Goal: Transaction & Acquisition: Purchase product/service

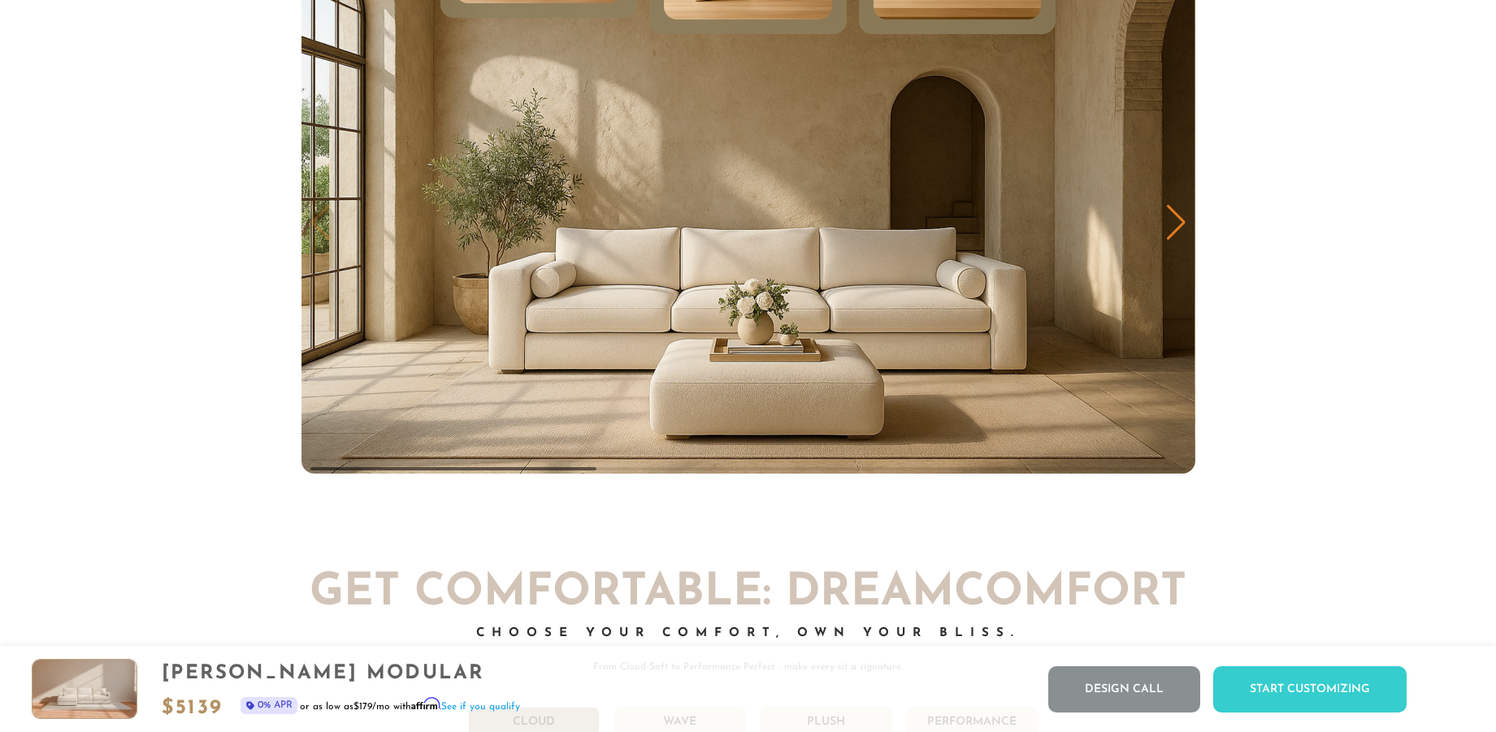
scroll to position [8688, 0]
click at [1177, 220] on div "Next slide" at bounding box center [1176, 223] width 22 height 36
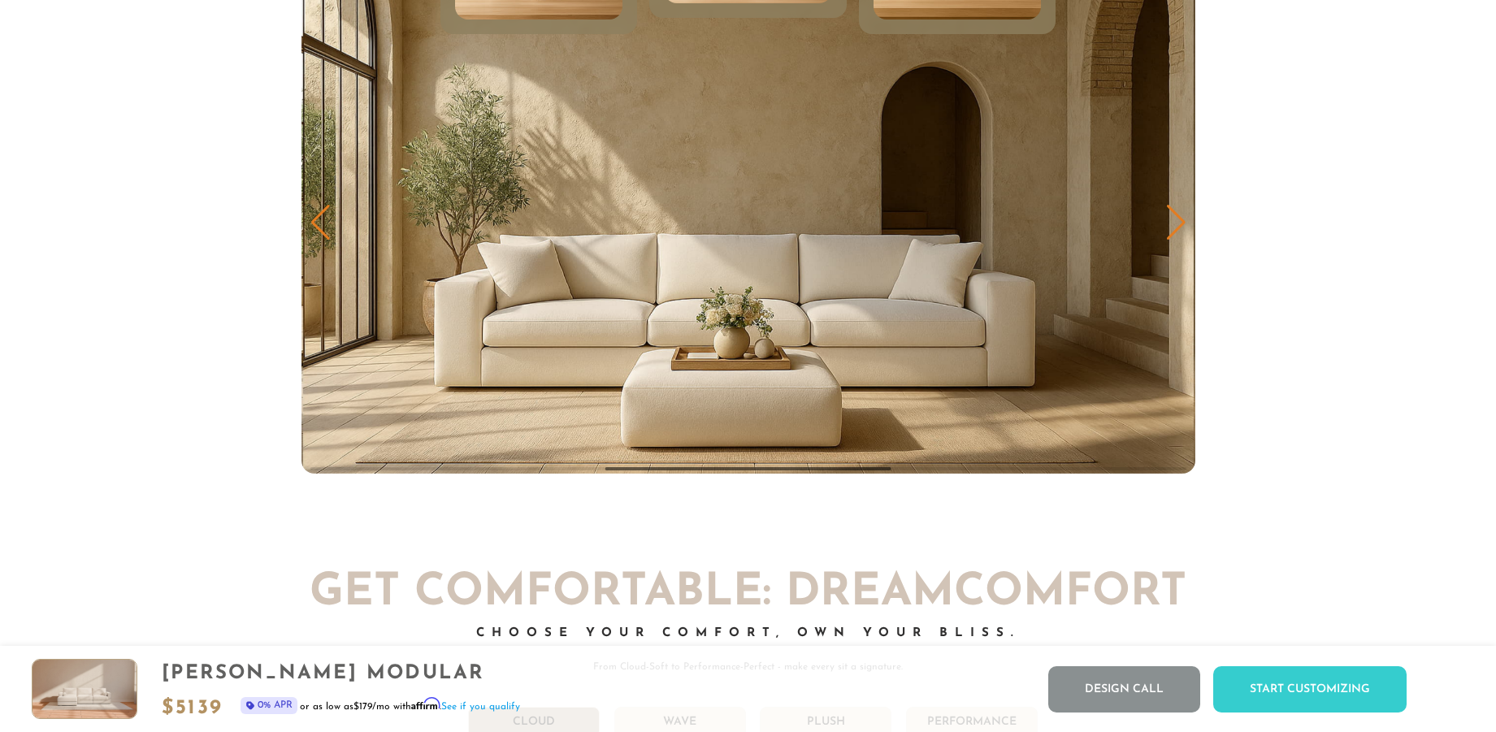
click at [1179, 219] on div "Next slide" at bounding box center [1176, 223] width 22 height 36
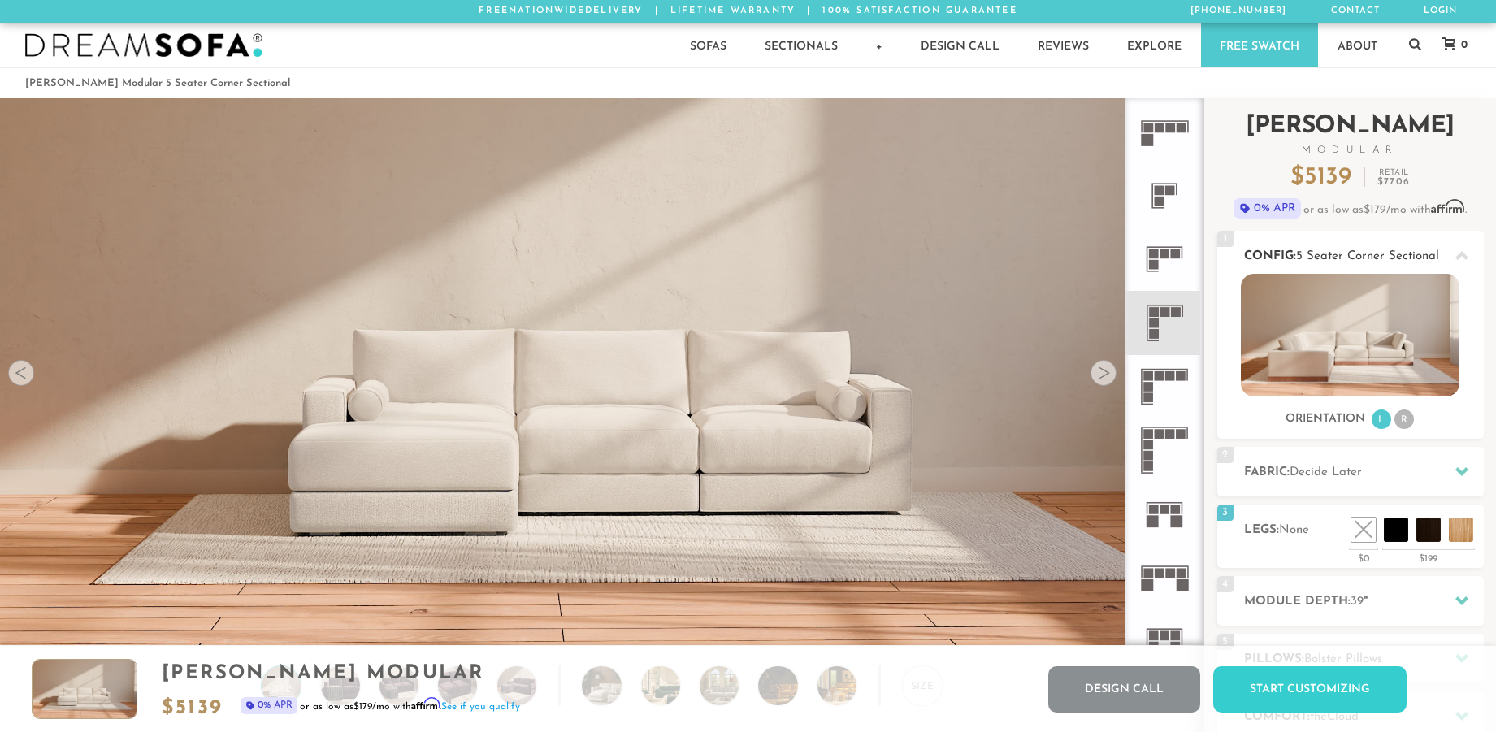
scroll to position [0, 0]
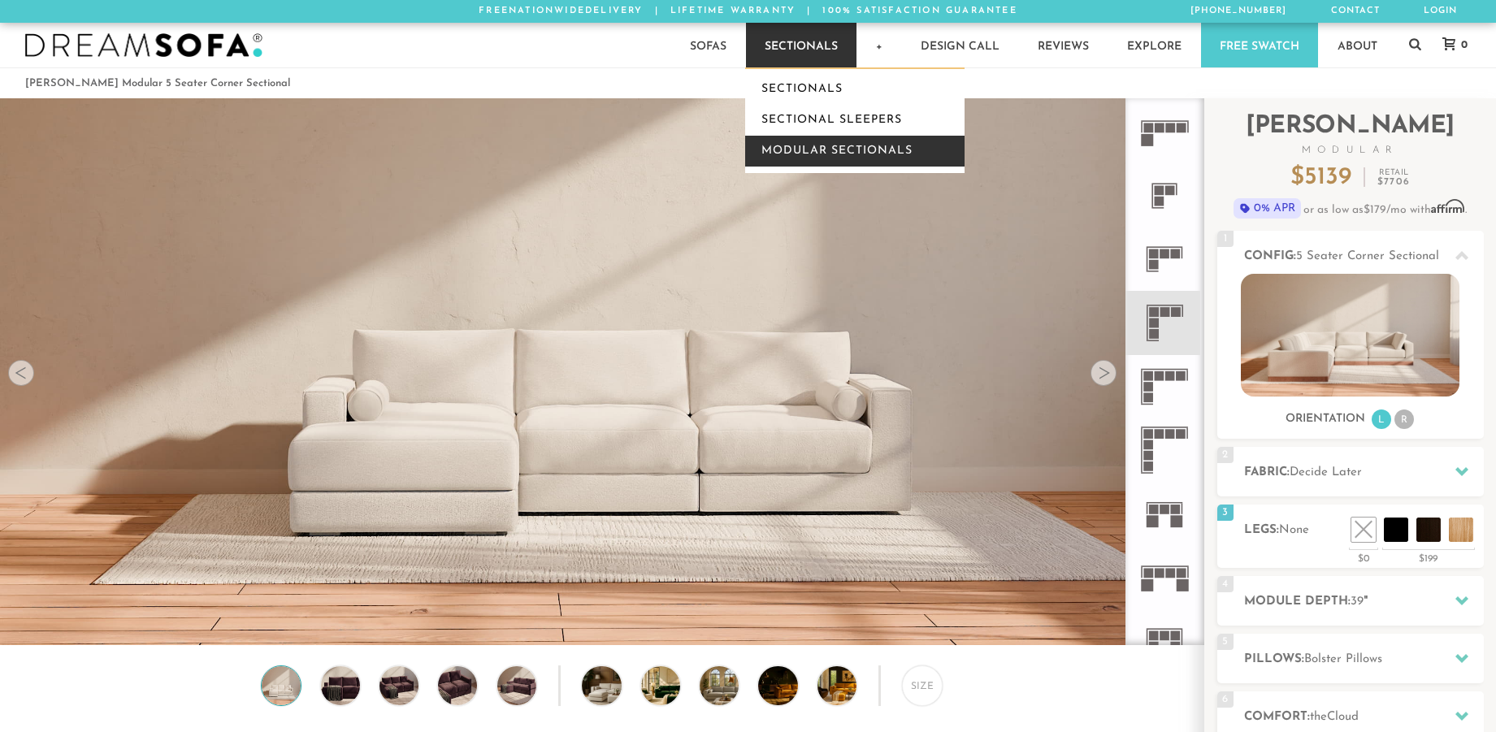
click at [860, 155] on link "Modular Sectionals" at bounding box center [854, 151] width 219 height 31
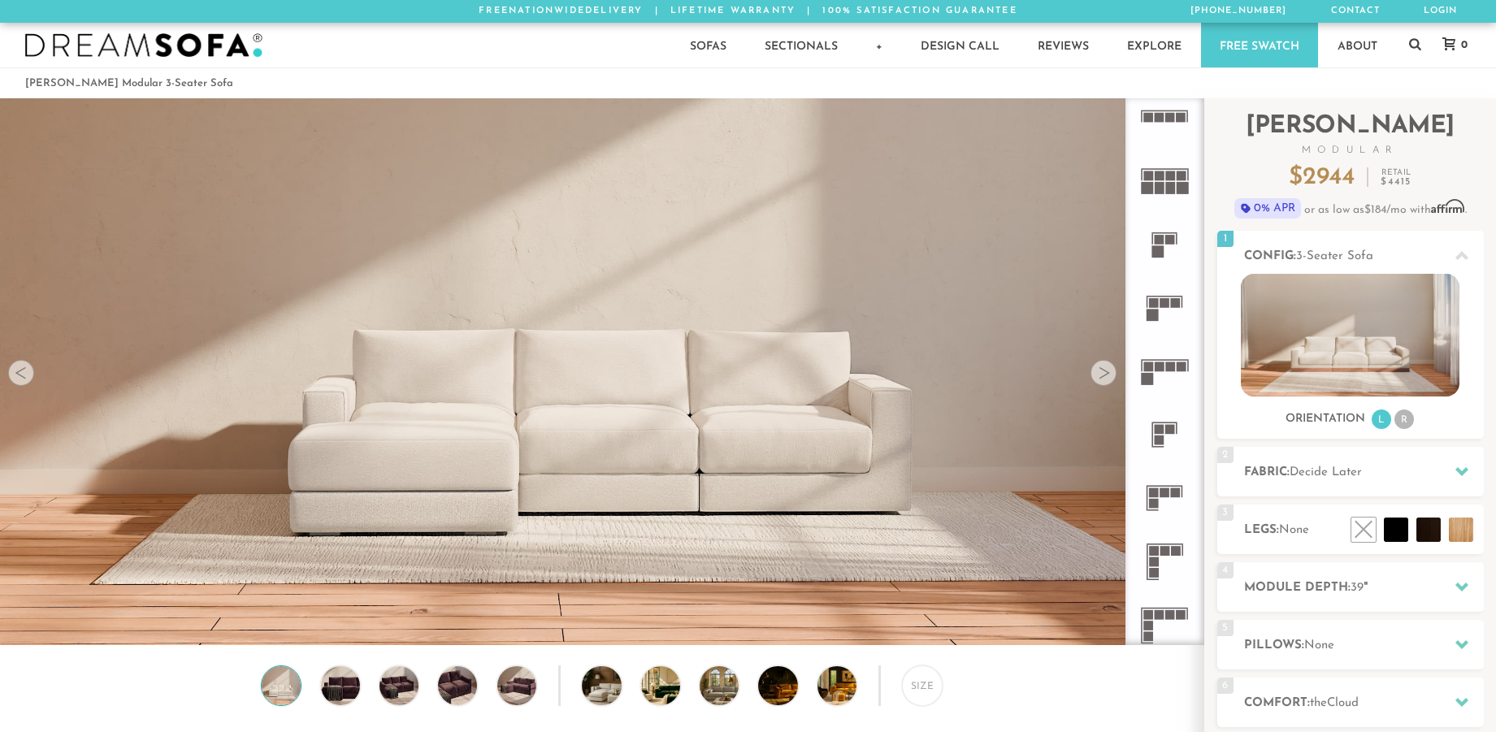
click at [1162, 551] on rect at bounding box center [1166, 551] width 10 height 10
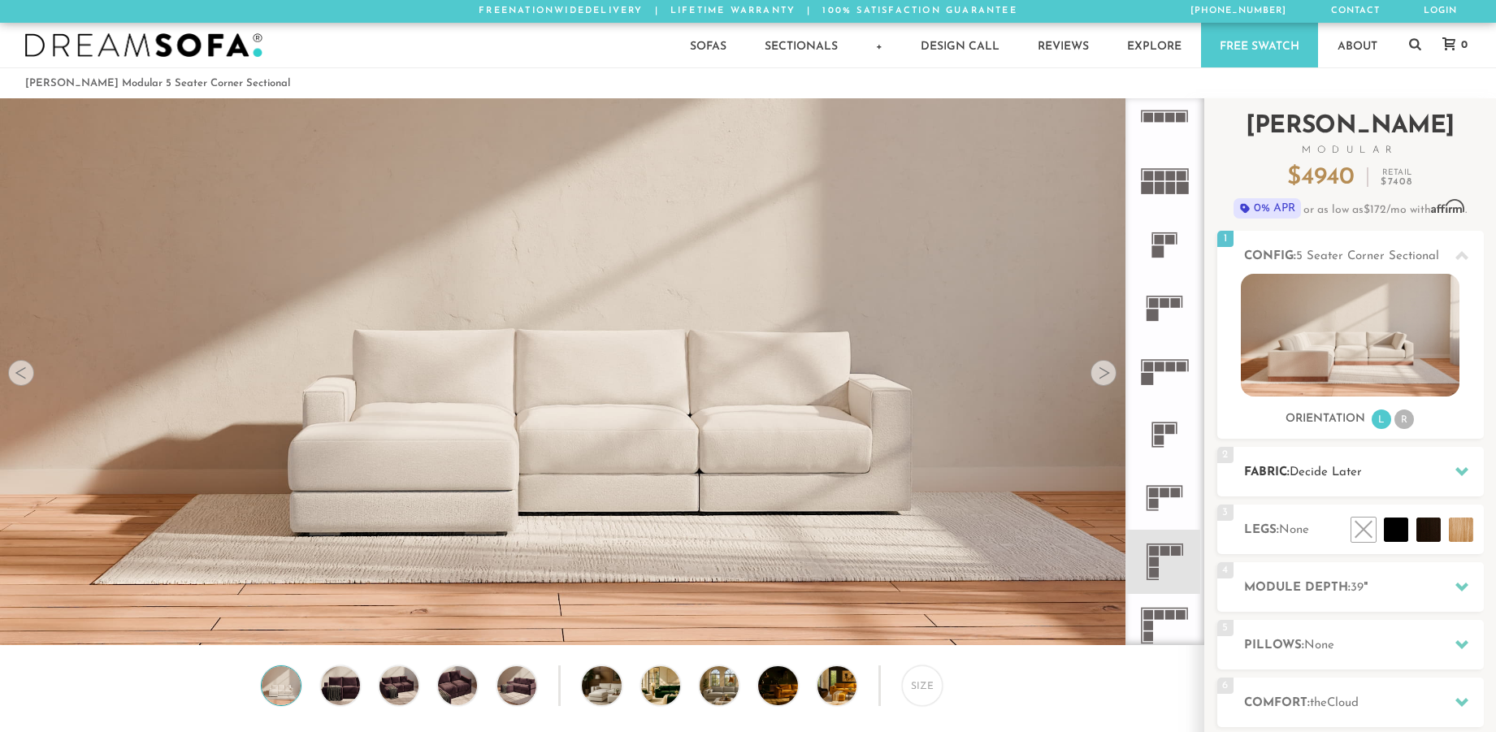
click at [1347, 475] on span "Decide Later" at bounding box center [1326, 472] width 72 height 12
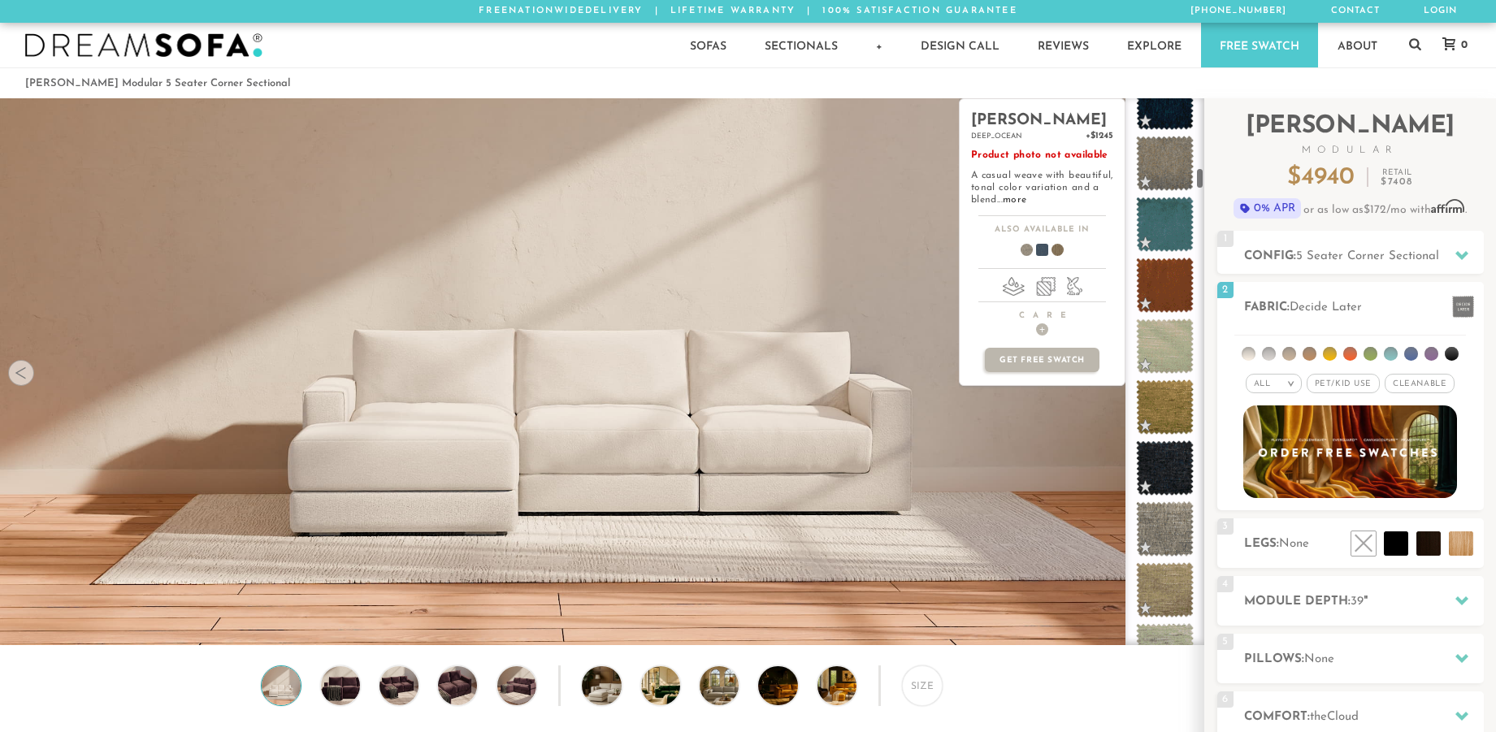
scroll to position [1750, 0]
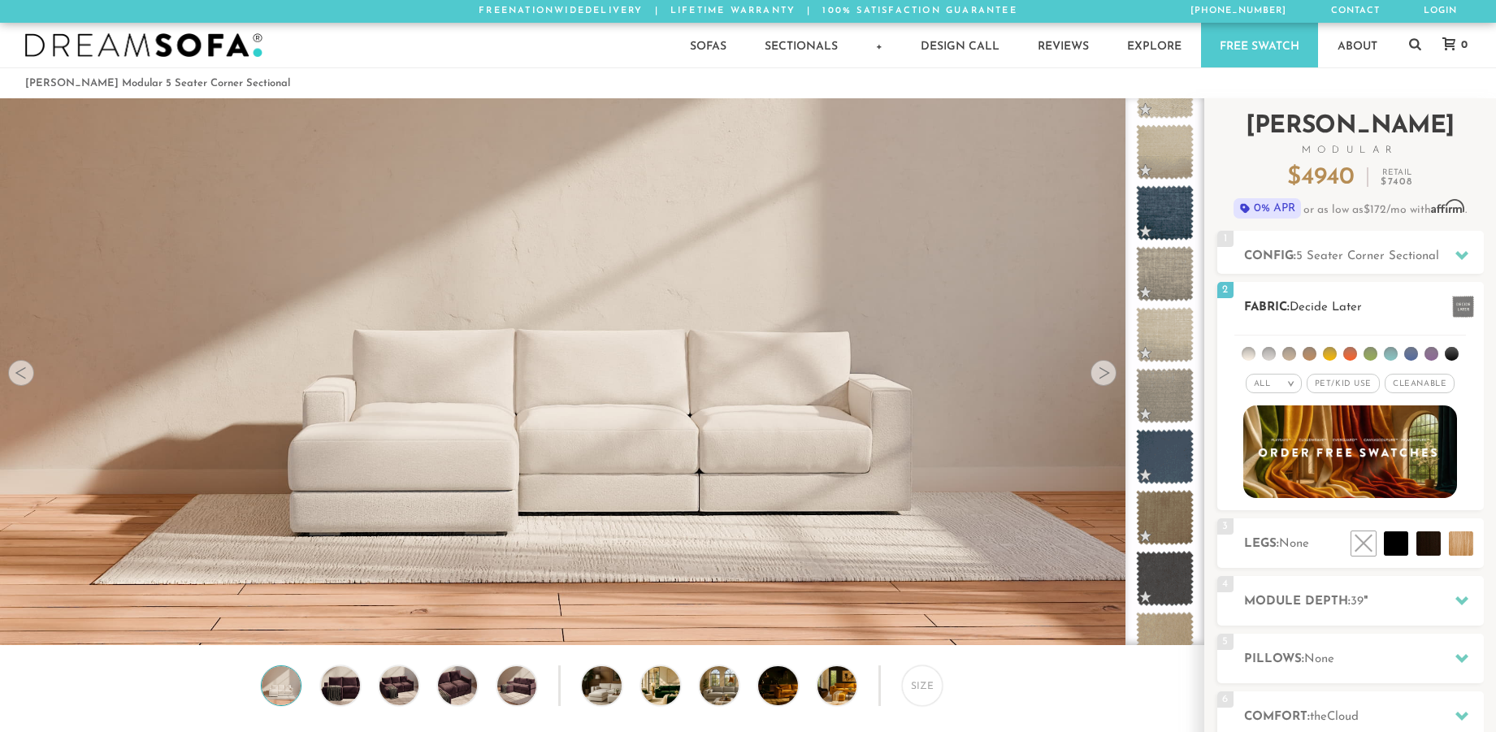
click at [1292, 384] on em ">" at bounding box center [1291, 384] width 12 height 8
click at [1270, 357] on li at bounding box center [1269, 354] width 14 height 14
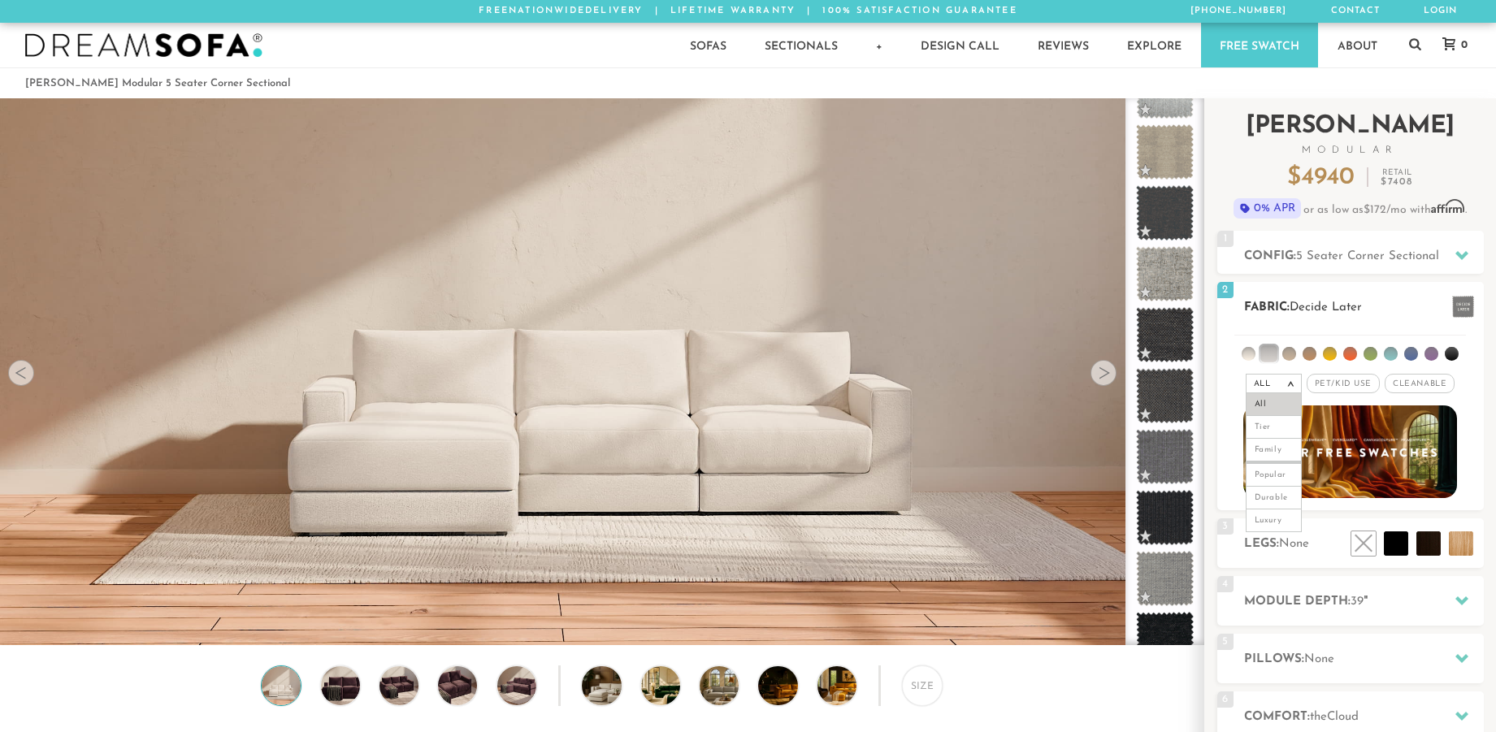
click at [1280, 312] on h2 "Fabric: Decide Later" at bounding box center [1364, 307] width 240 height 19
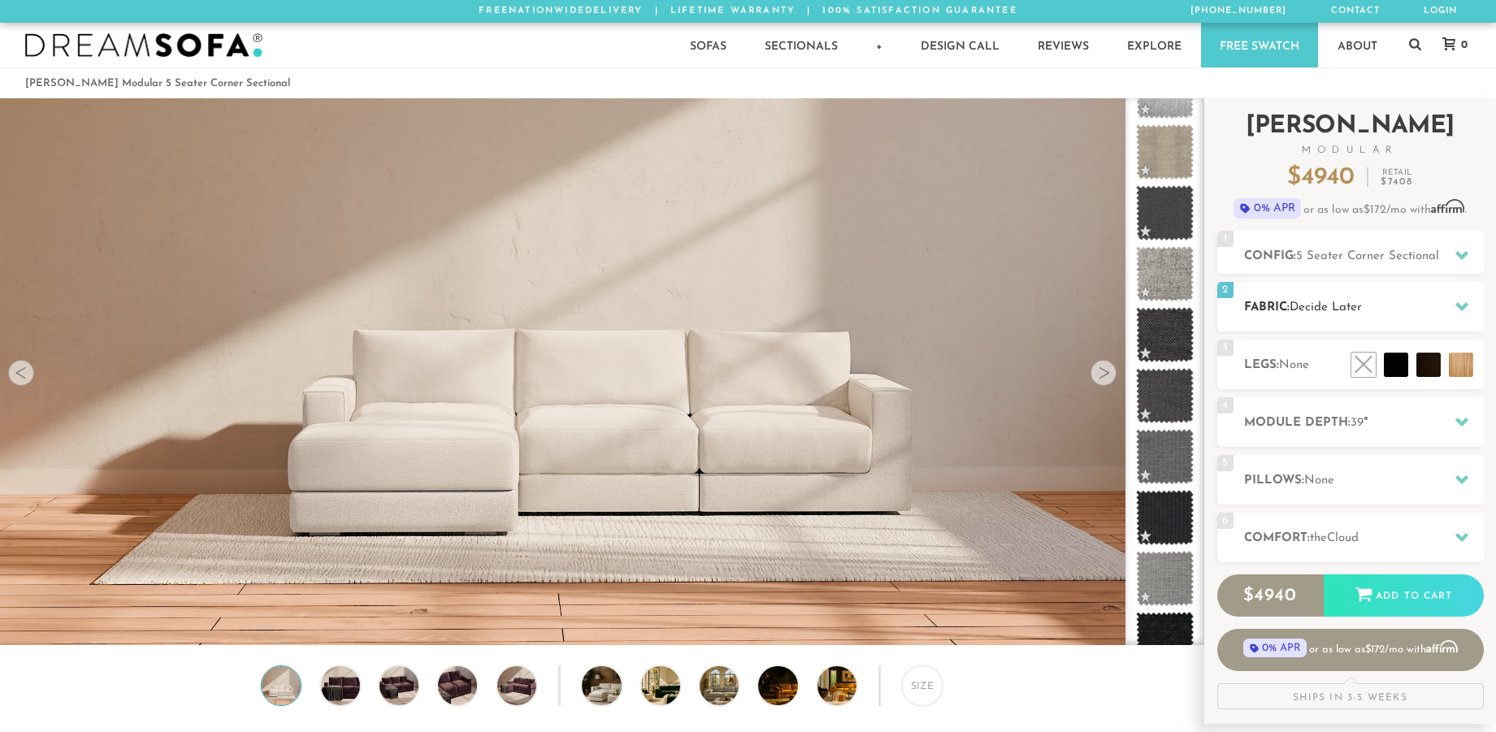
click at [1280, 311] on h2 "Fabric: Decide Later" at bounding box center [1364, 307] width 240 height 19
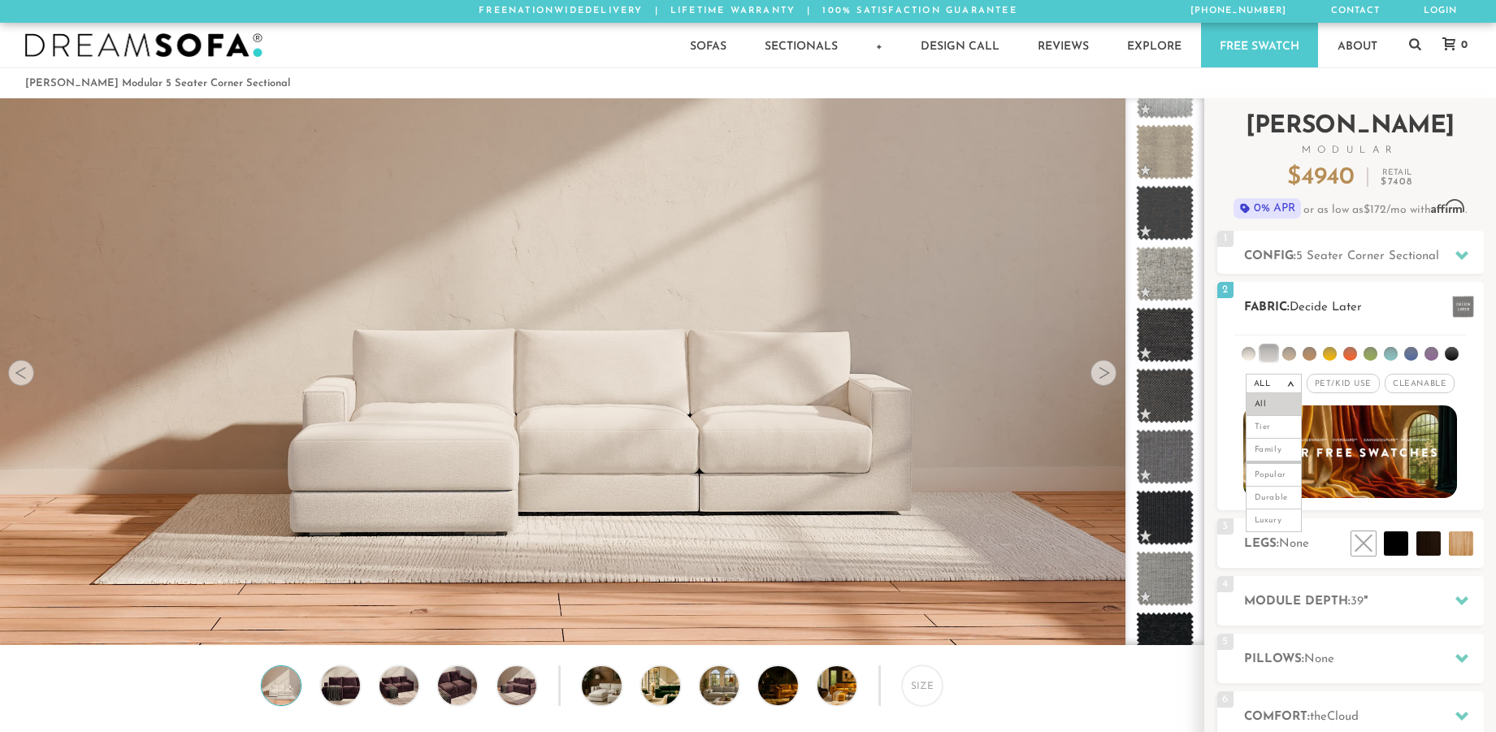
click at [1250, 354] on li at bounding box center [1249, 354] width 14 height 14
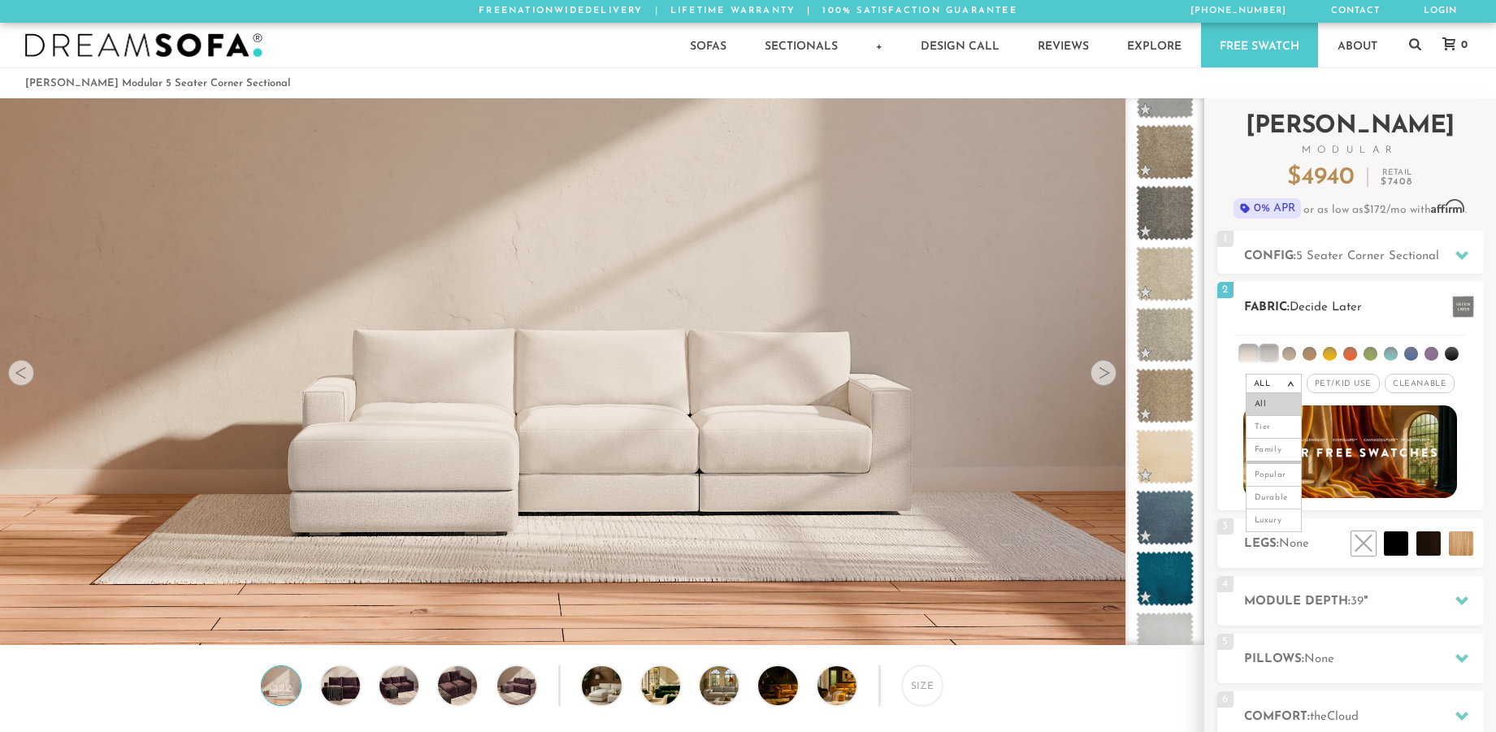
click at [1289, 384] on em ">" at bounding box center [1291, 384] width 12 height 8
click at [1247, 353] on li at bounding box center [1248, 353] width 16 height 16
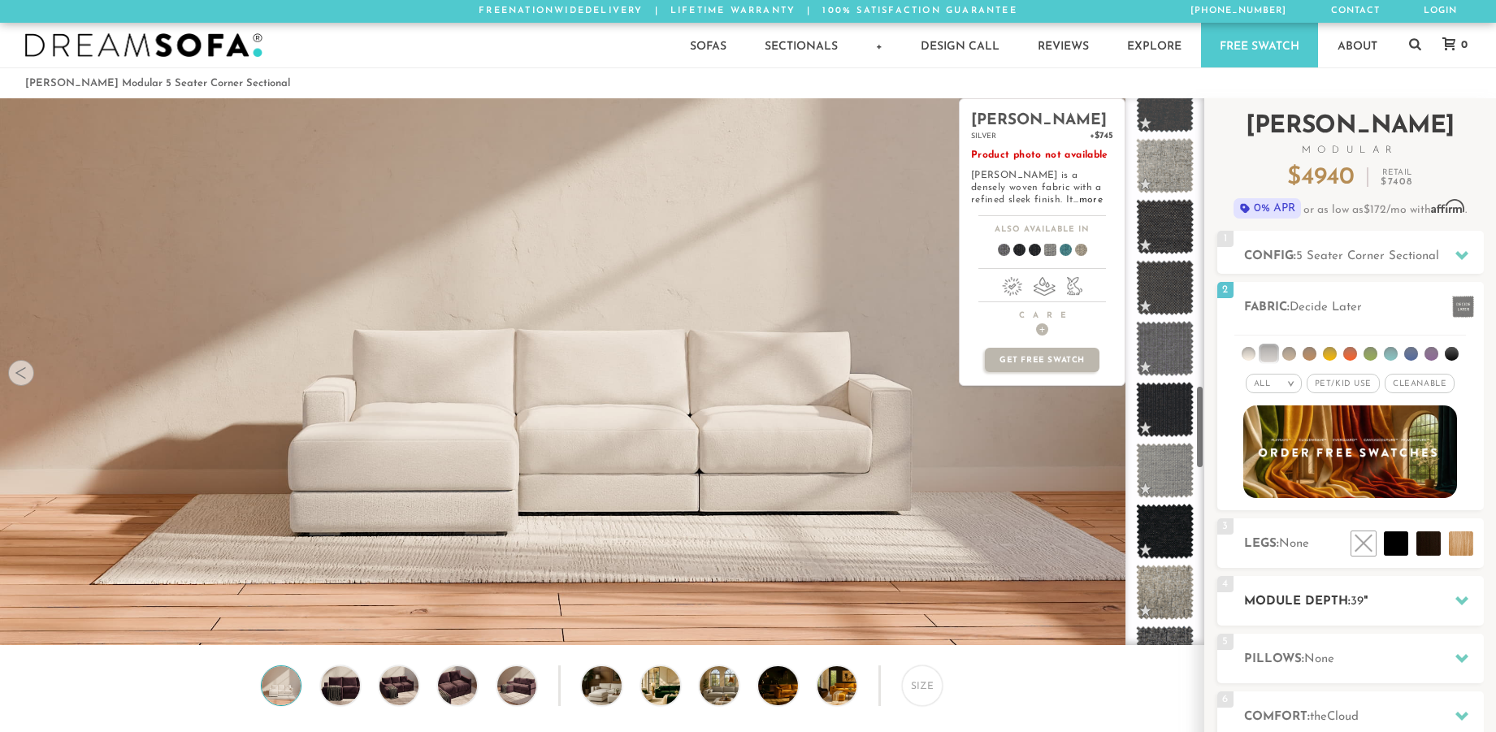
scroll to position [1881, 0]
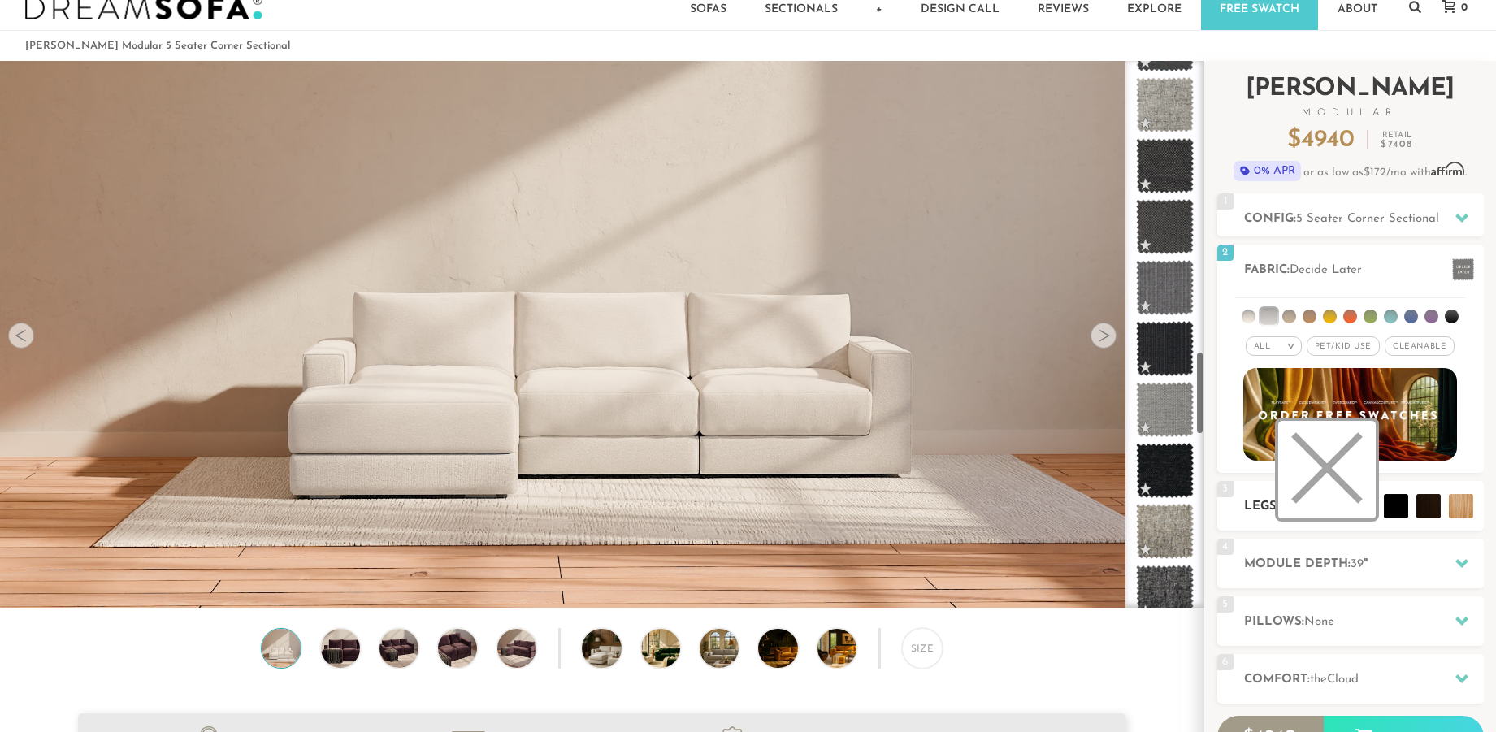
click at [1347, 503] on li at bounding box center [1327, 470] width 98 height 98
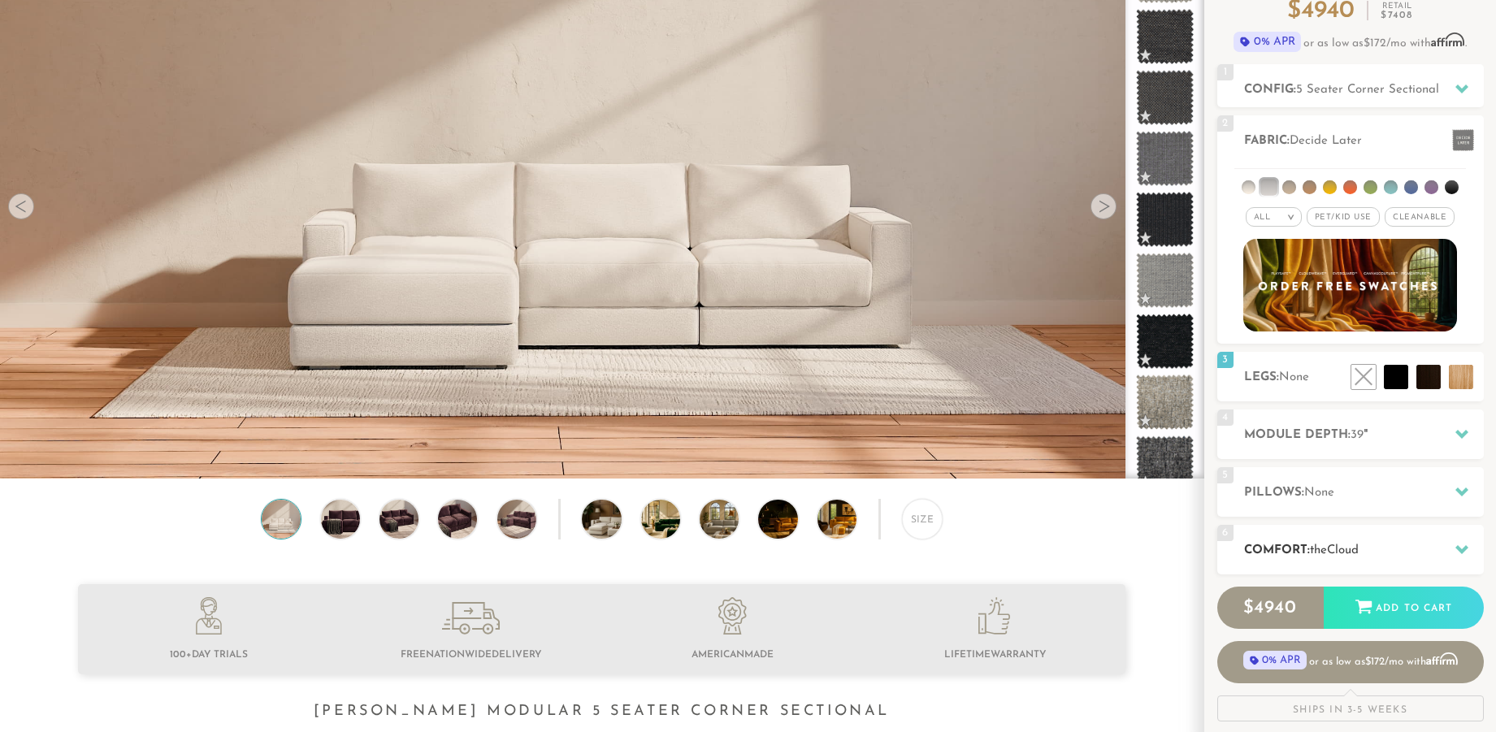
scroll to position [173, 0]
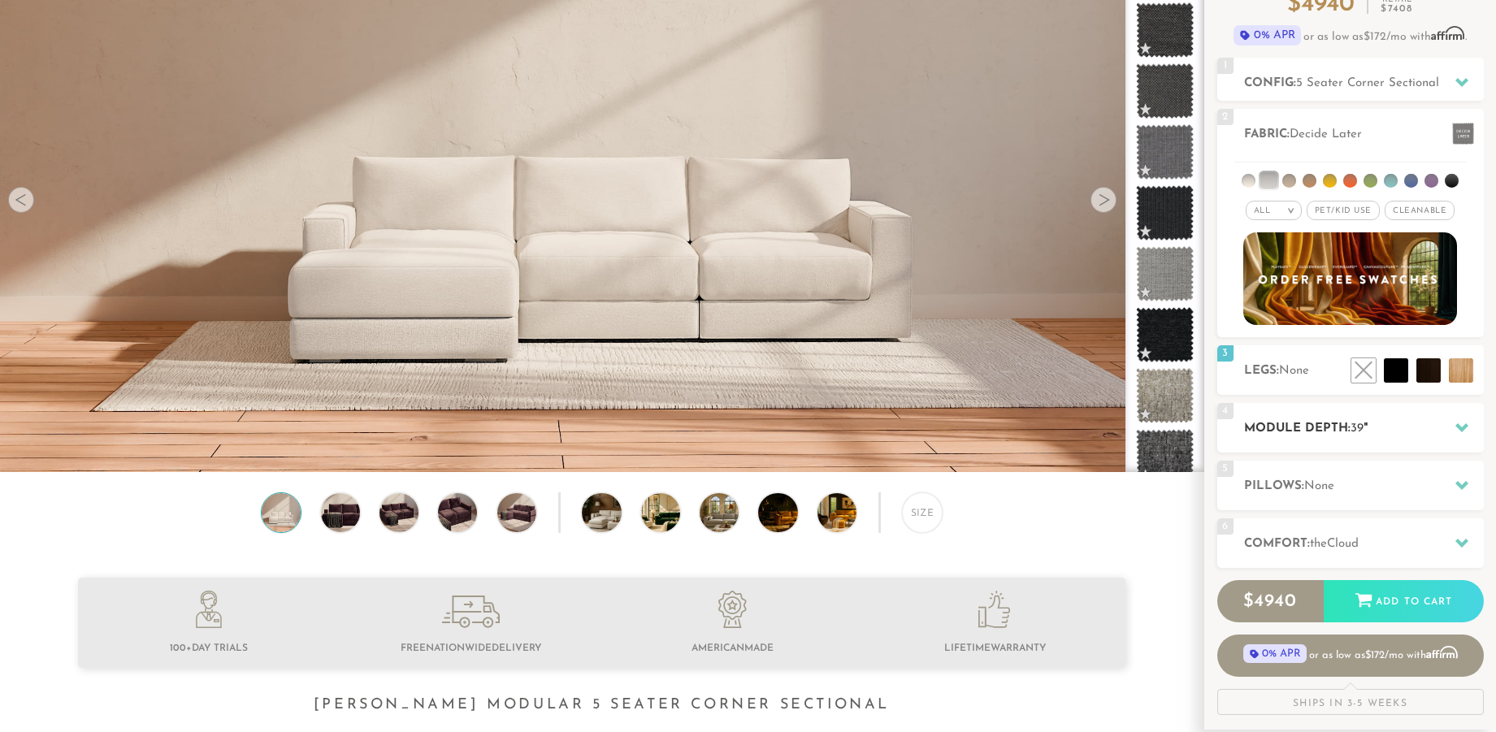
click at [1379, 440] on div "4 Module Depth: 39 "" at bounding box center [1350, 428] width 267 height 50
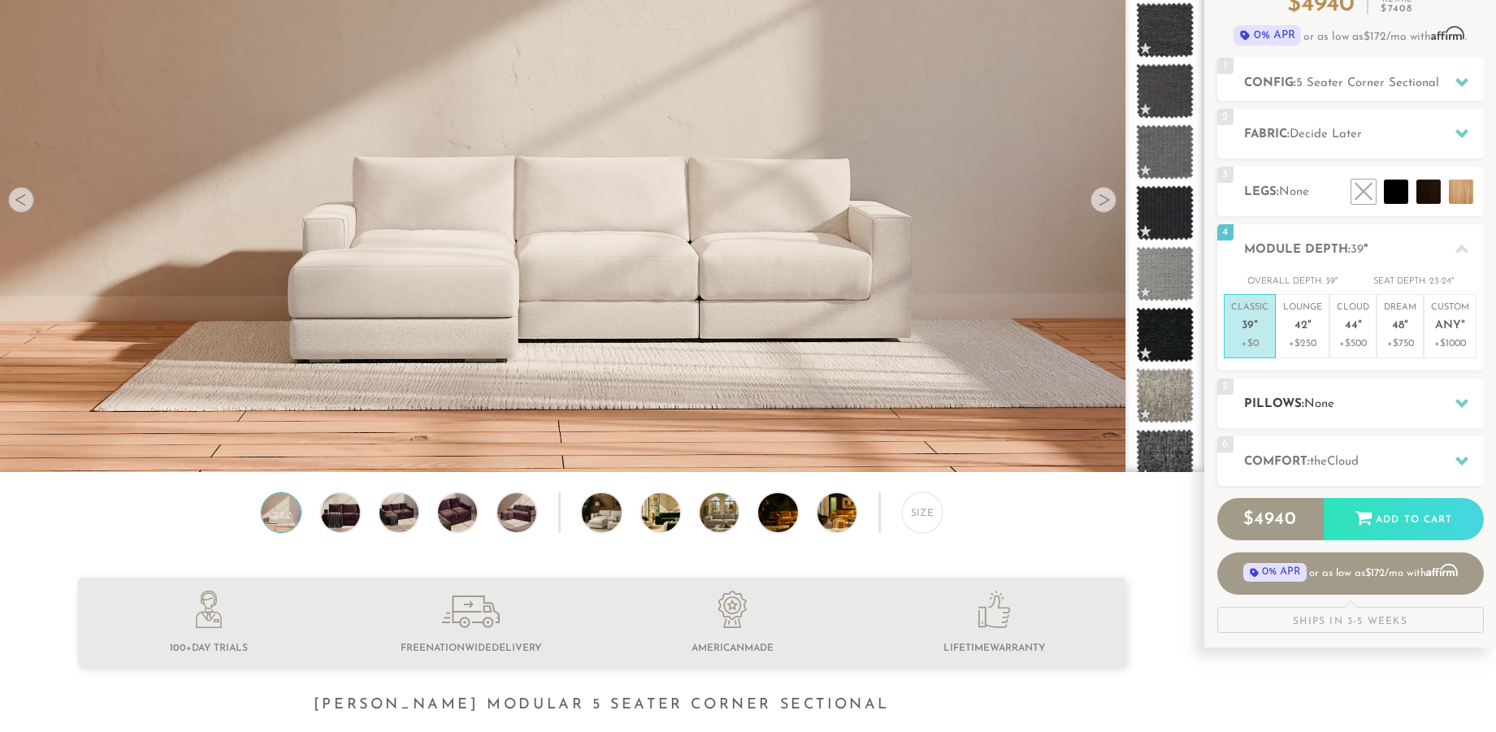
click at [1334, 412] on div "5 Pillows: None" at bounding box center [1350, 404] width 267 height 50
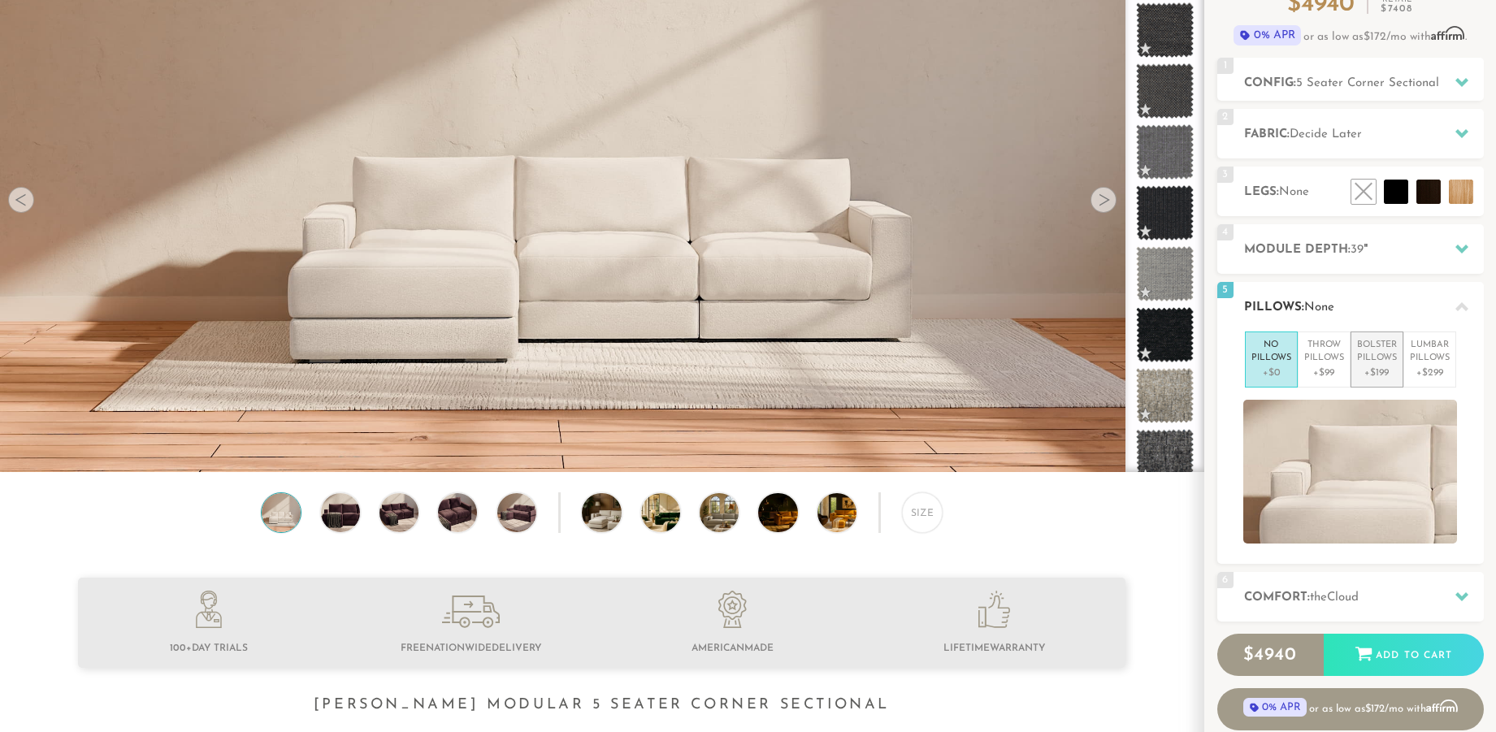
click at [1375, 347] on p "Bolster Pillows" at bounding box center [1377, 352] width 40 height 27
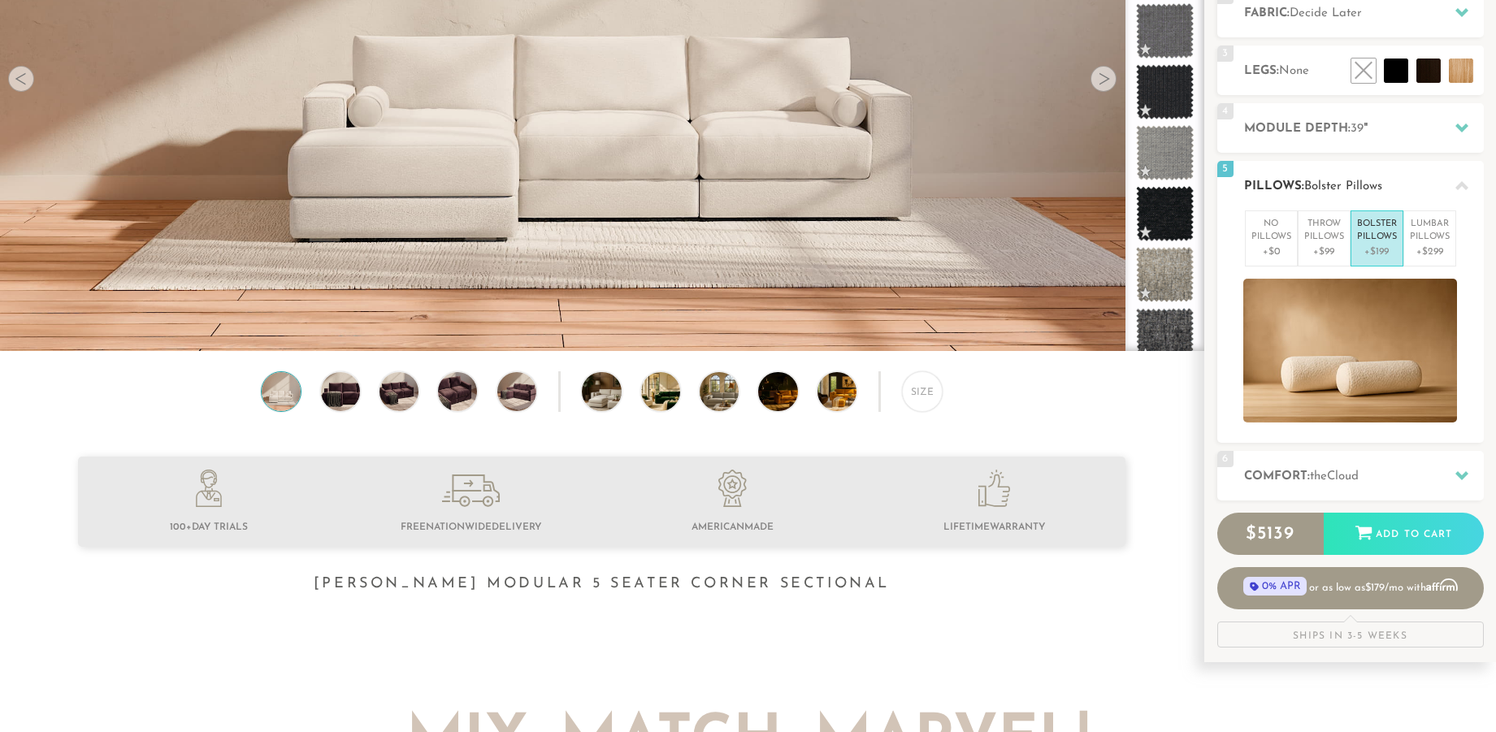
scroll to position [307, 0]
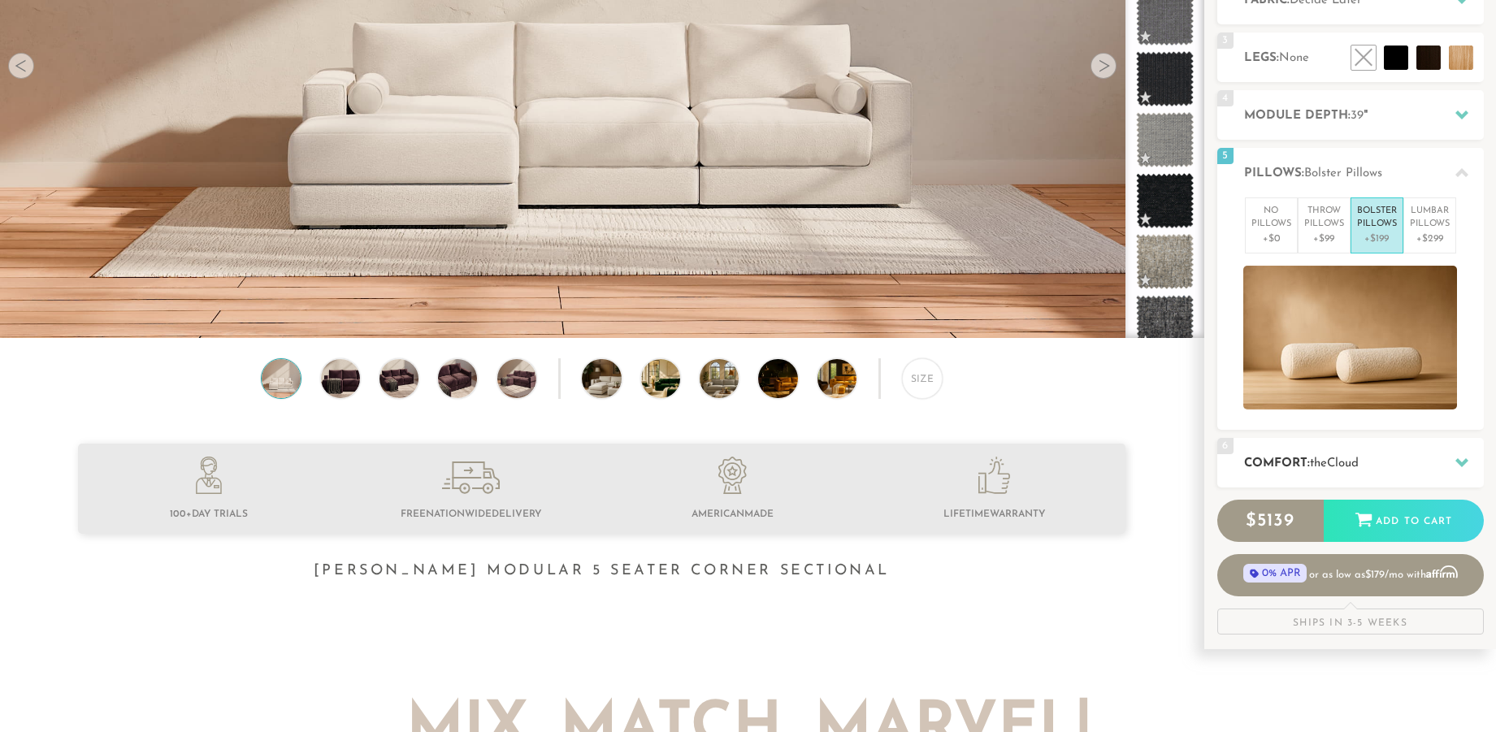
click at [1377, 458] on h2 "Comfort: the Cloud" at bounding box center [1364, 463] width 240 height 19
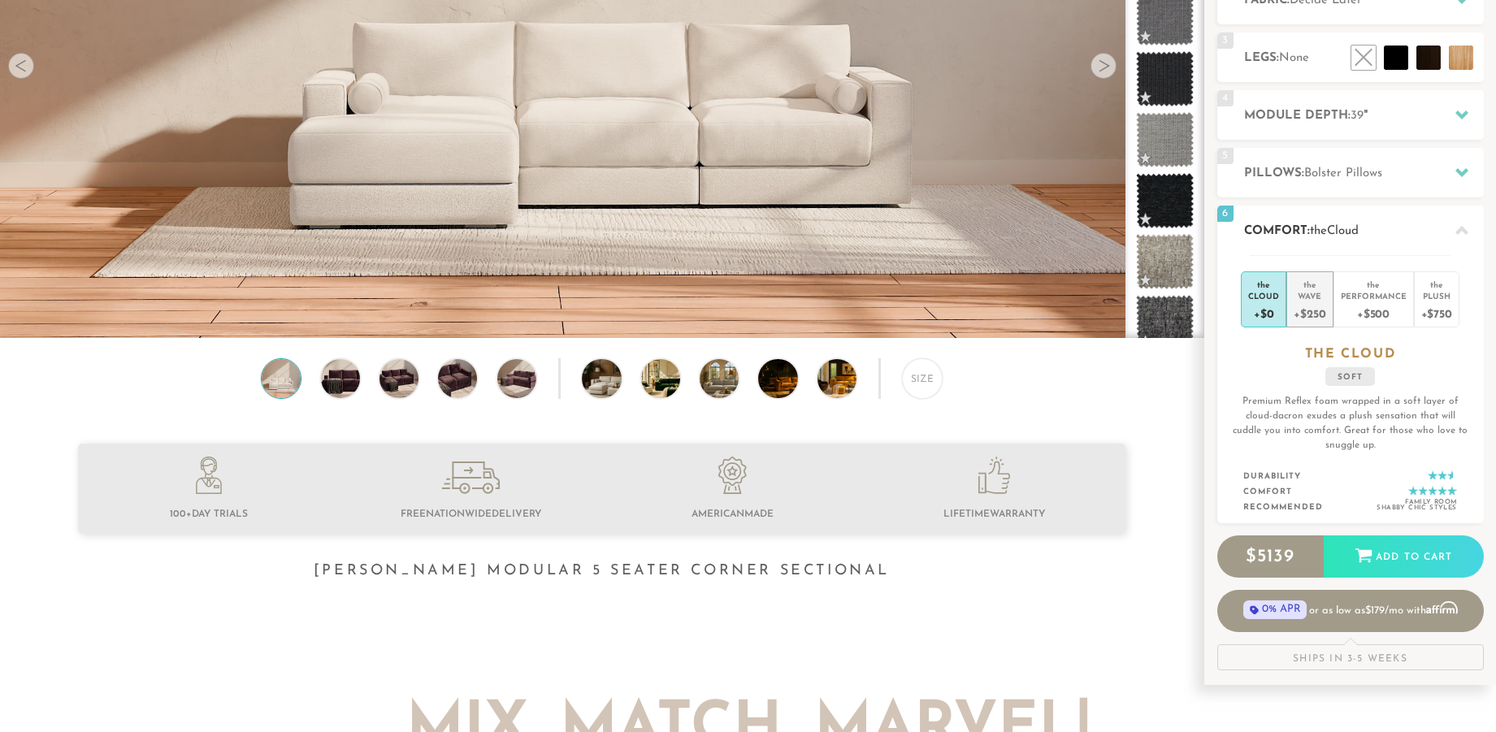
click at [1317, 303] on div "+$250" at bounding box center [1310, 314] width 32 height 24
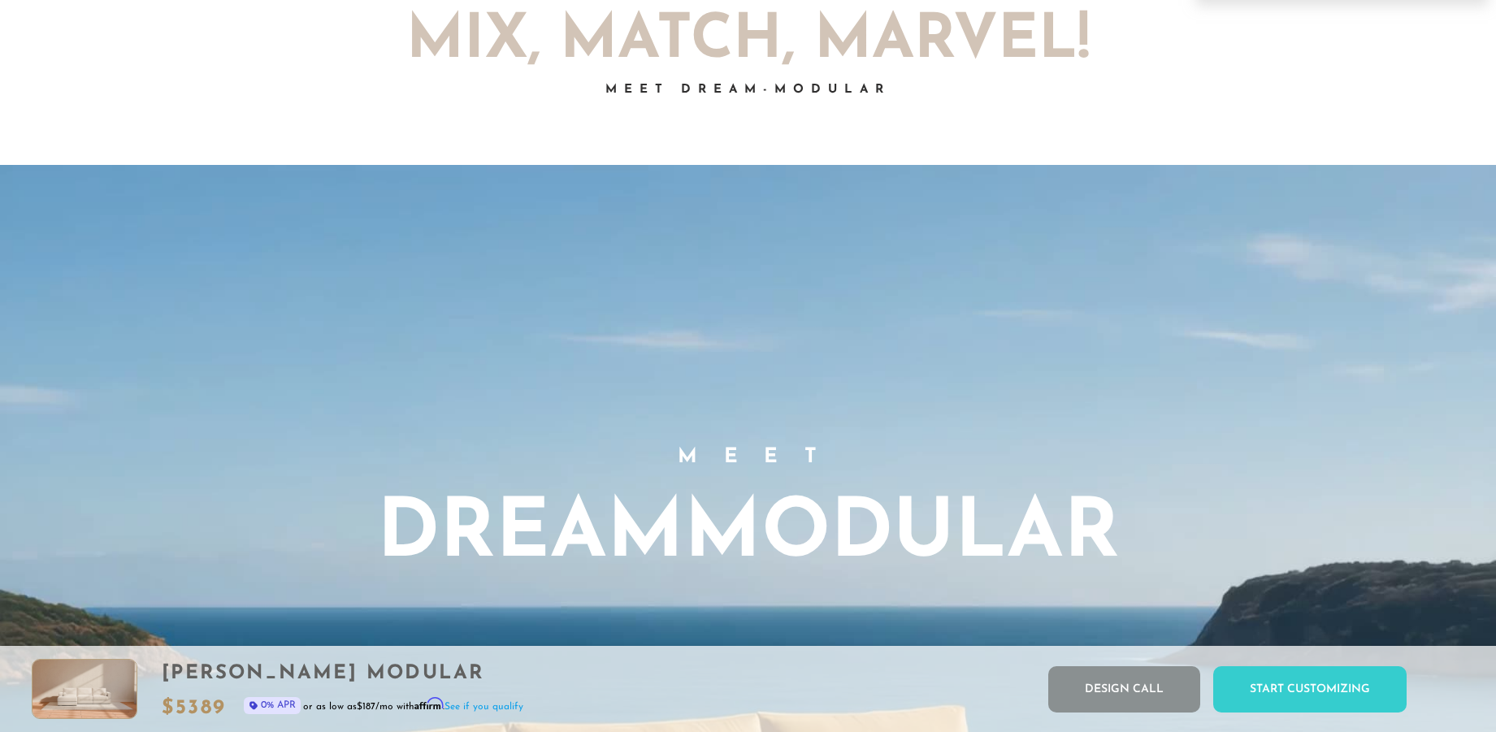
scroll to position [972, 0]
